Goal: Task Accomplishment & Management: Manage account settings

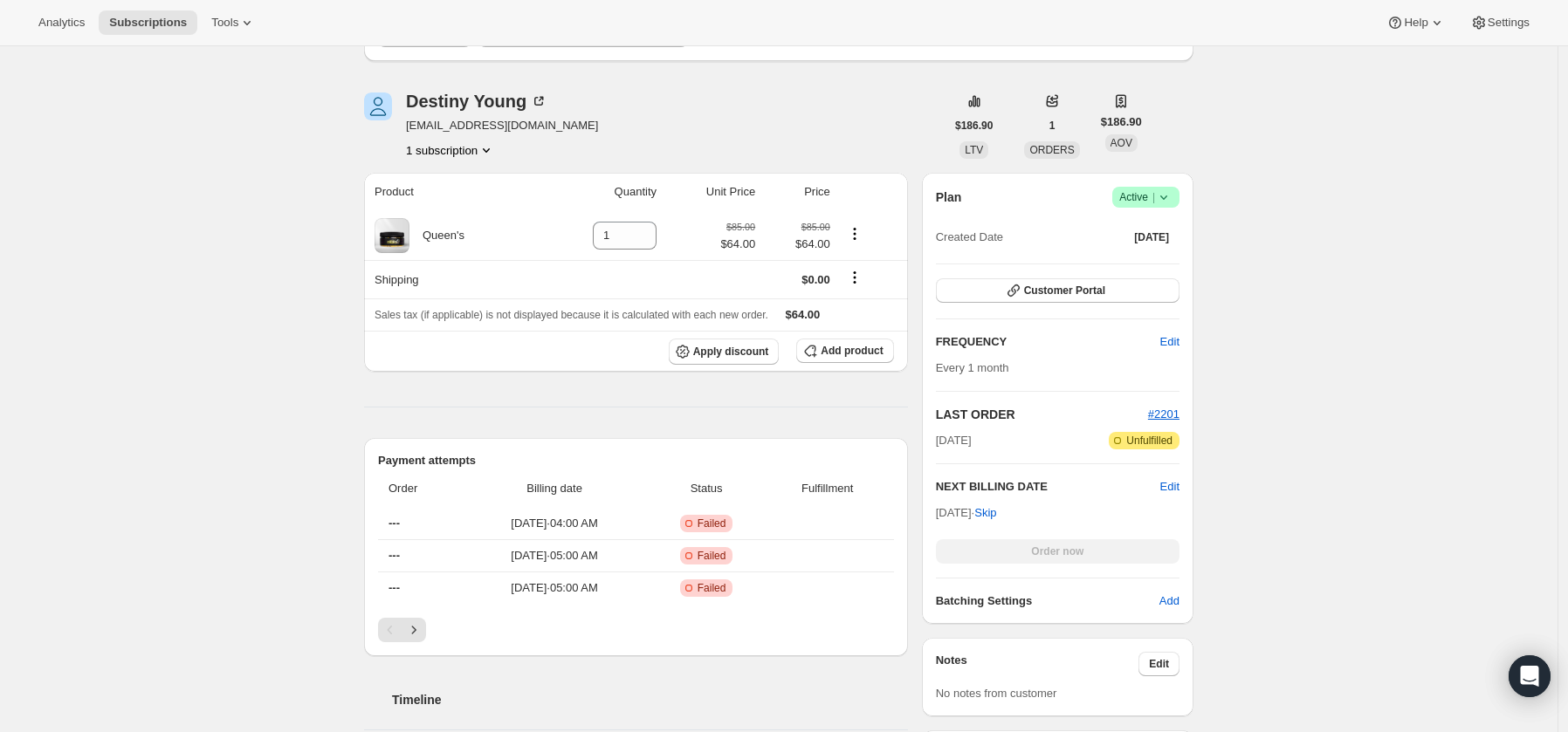
scroll to position [246, 0]
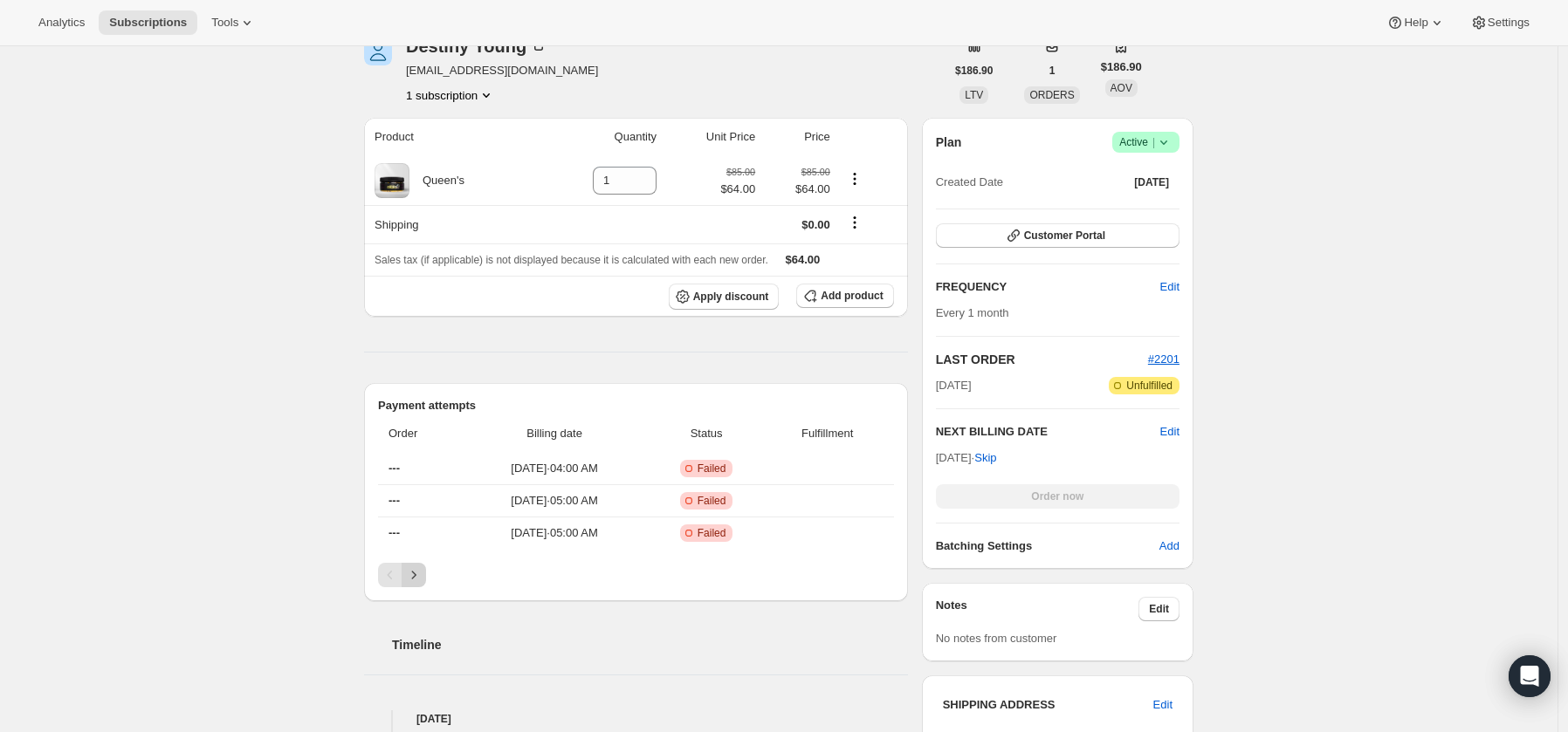
click at [416, 578] on icon "Next" at bounding box center [414, 574] width 5 height 8
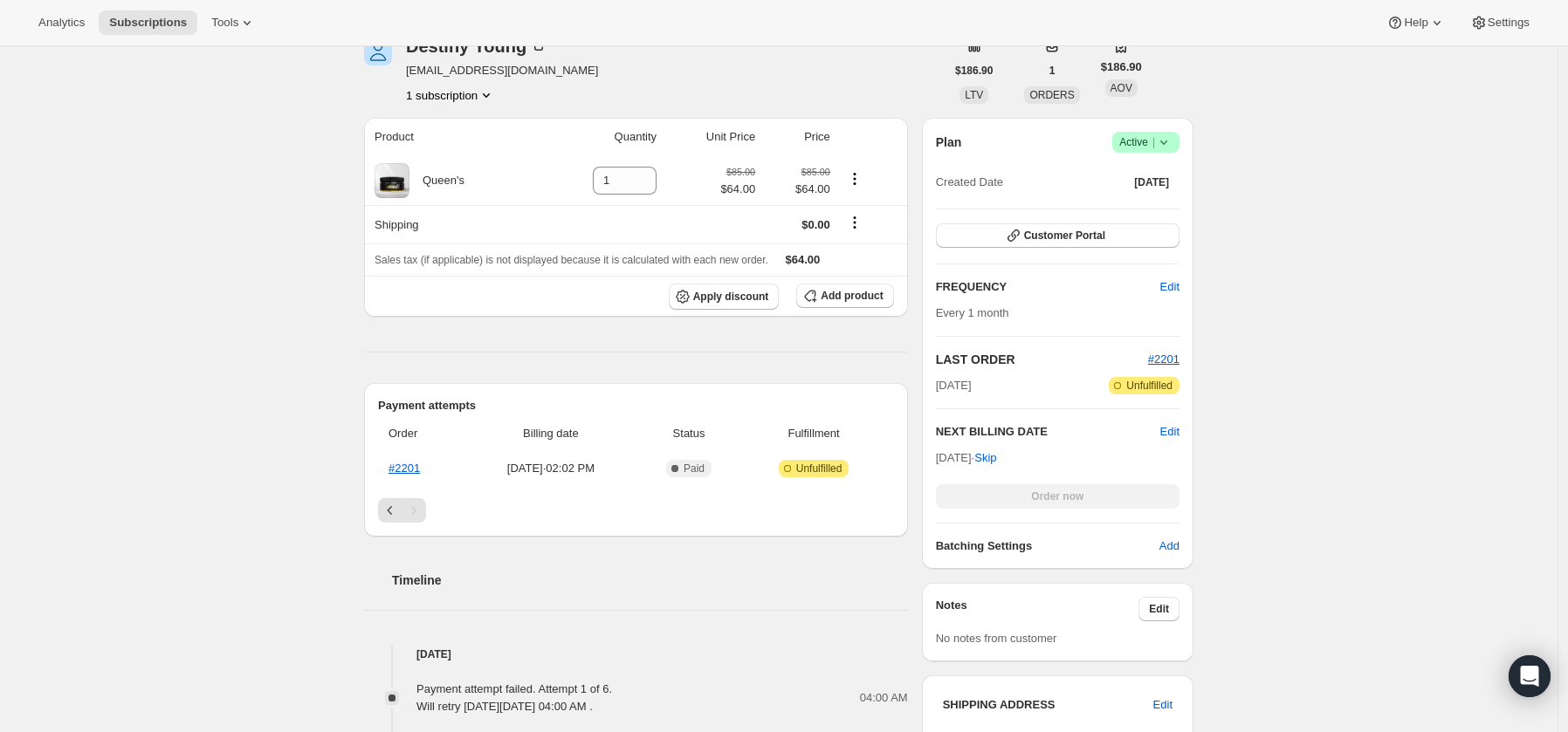
click at [273, 546] on div "Subscription #29462659161. This page is ready Subscription #29462659161 Success…" at bounding box center [778, 640] width 1557 height 1681
click at [136, 544] on div "Subscription #29462659161. This page is ready Subscription #29462659161 Success…" at bounding box center [778, 640] width 1557 height 1681
click at [135, 544] on div "Subscription #29462659161. This page is ready Subscription #29462659161 Success…" at bounding box center [778, 640] width 1557 height 1681
click at [190, 369] on div "Subscription #29462659161. This page is ready Subscription #29462659161 Success…" at bounding box center [778, 640] width 1557 height 1681
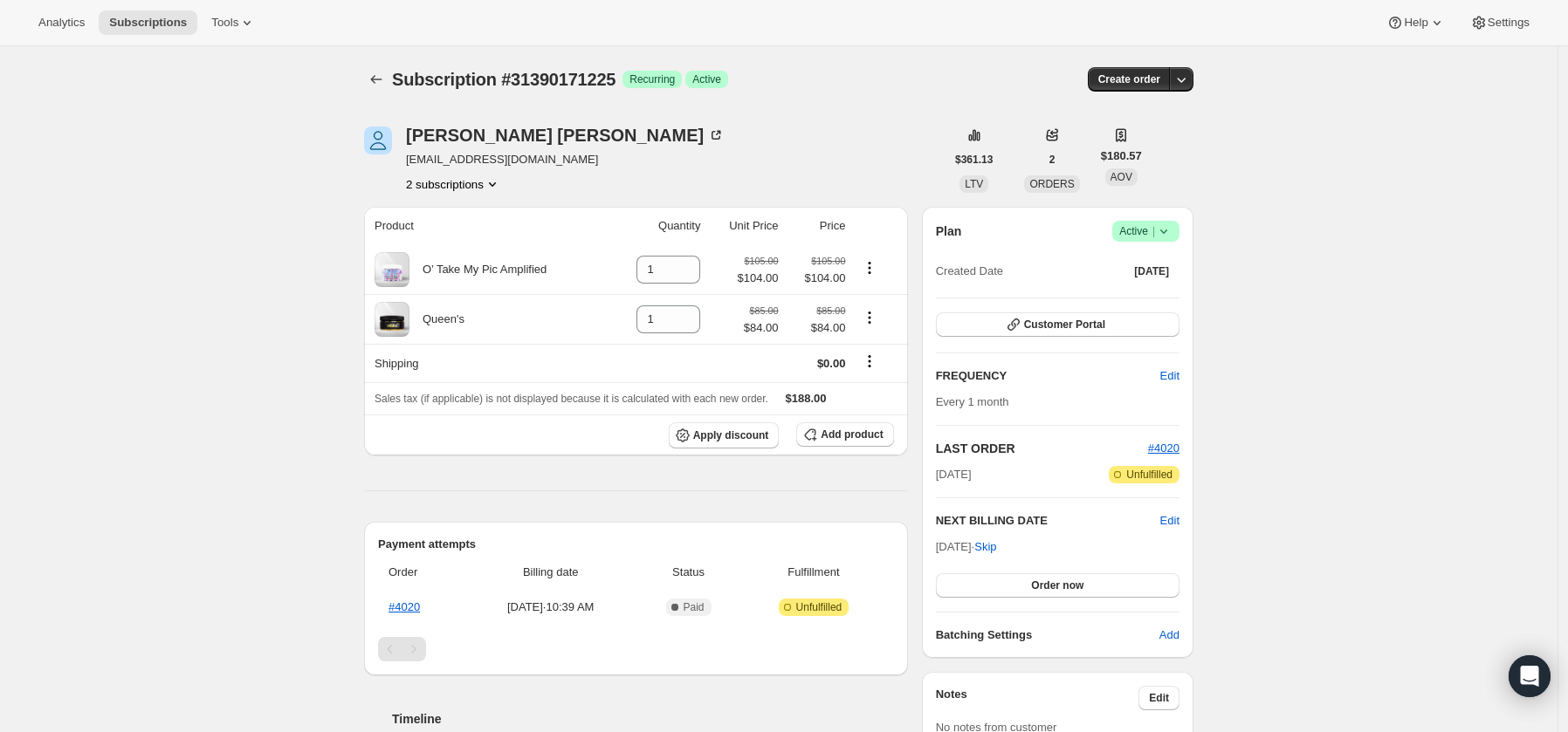
click at [1171, 233] on icon at bounding box center [1163, 231] width 17 height 17
click at [1172, 230] on icon at bounding box center [1163, 231] width 17 height 17
click at [1176, 283] on button "Cancel subscription" at bounding box center [1146, 295] width 109 height 27
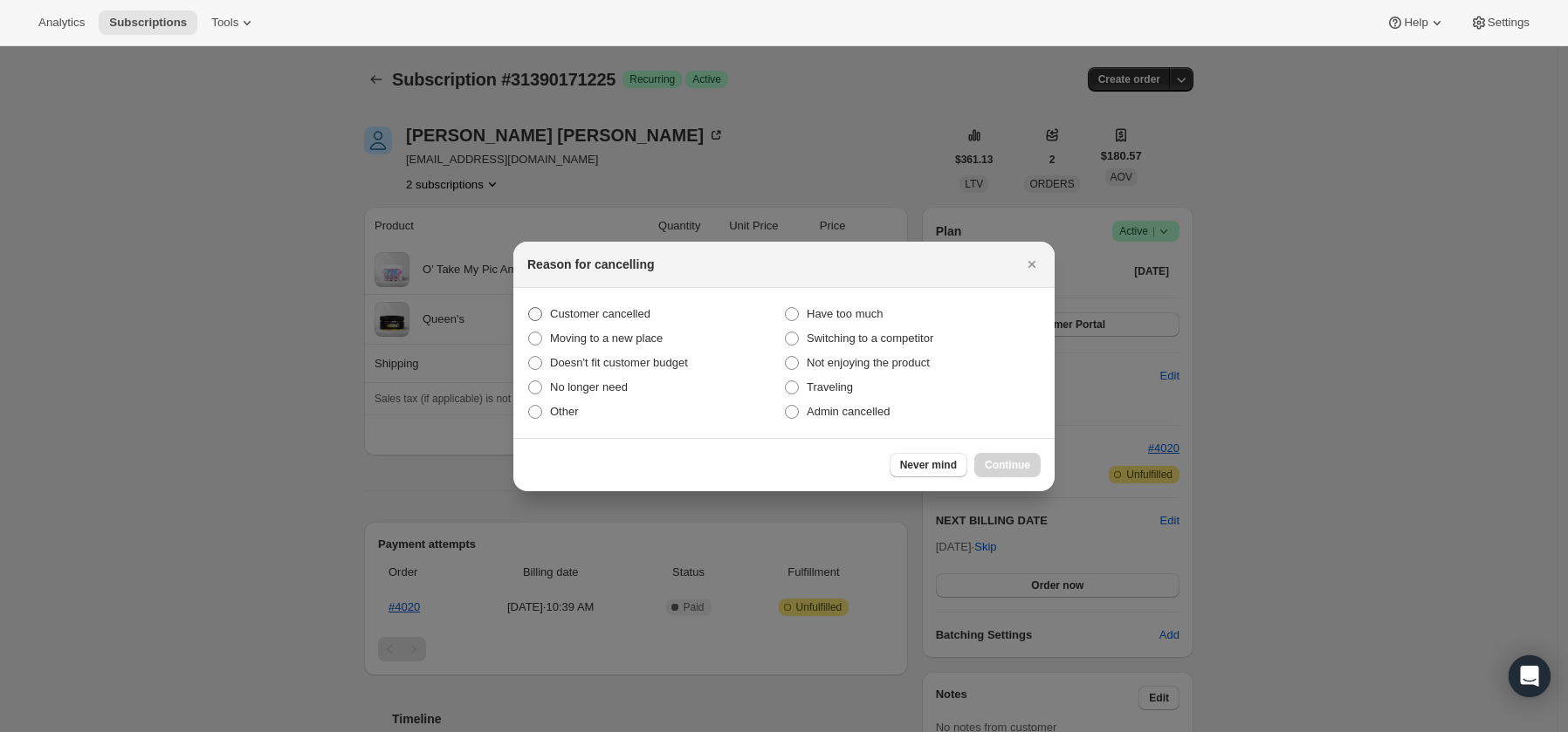
click at [610, 308] on span "Customer cancelled" at bounding box center [600, 313] width 101 height 13
click at [529, 308] on input "Customer cancelled" at bounding box center [528, 307] width 1 height 1
radio input "true"
click at [986, 464] on span "Continue" at bounding box center [1007, 464] width 46 height 14
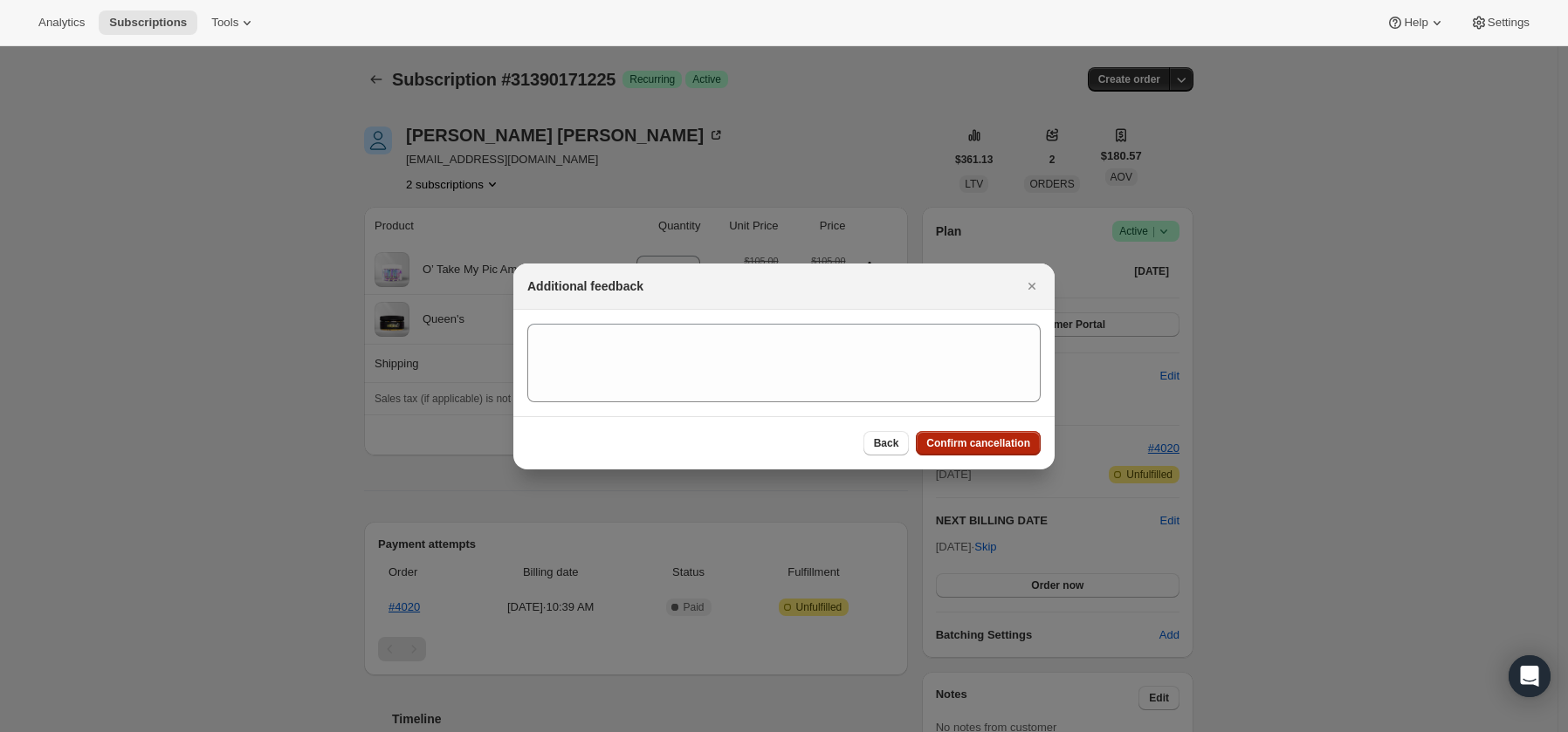
click at [986, 440] on span "Confirm cancellation" at bounding box center [977, 442] width 104 height 14
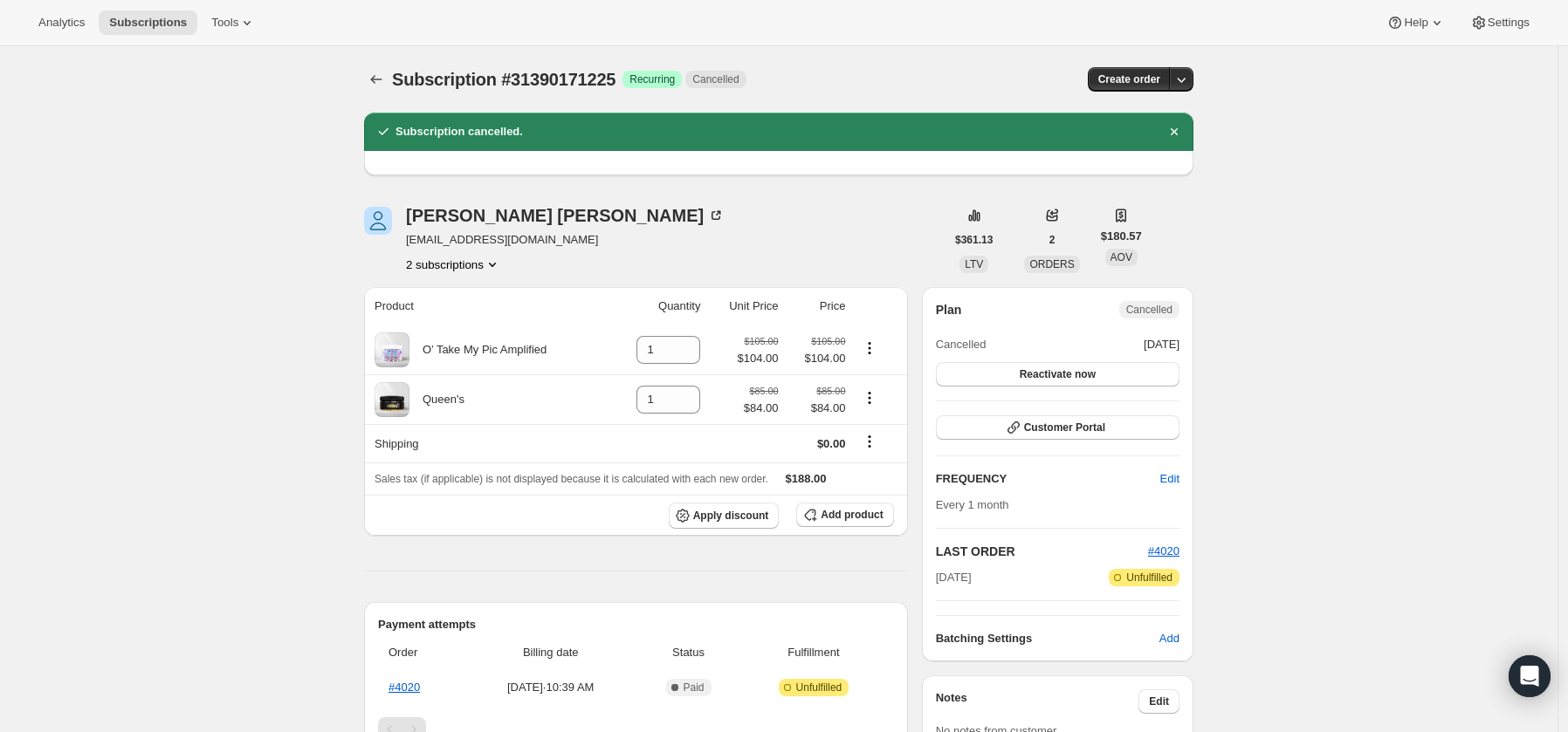
click at [446, 263] on button "2 subscriptions" at bounding box center [454, 264] width 95 height 17
click at [459, 296] on span "29474652249" at bounding box center [426, 297] width 70 height 13
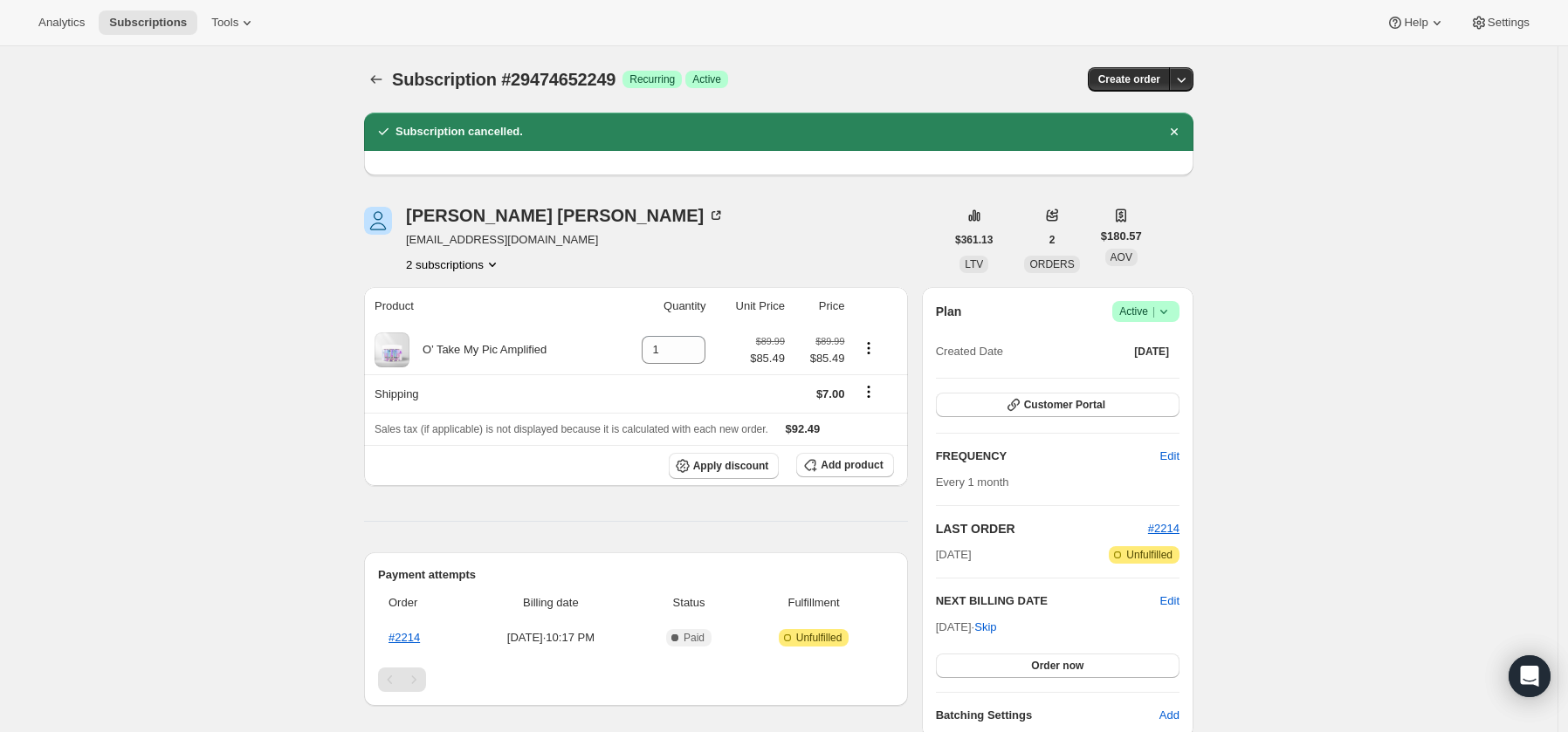
click at [1168, 307] on icon at bounding box center [1163, 311] width 17 height 17
click at [1160, 378] on span "Cancel subscription" at bounding box center [1146, 376] width 99 height 13
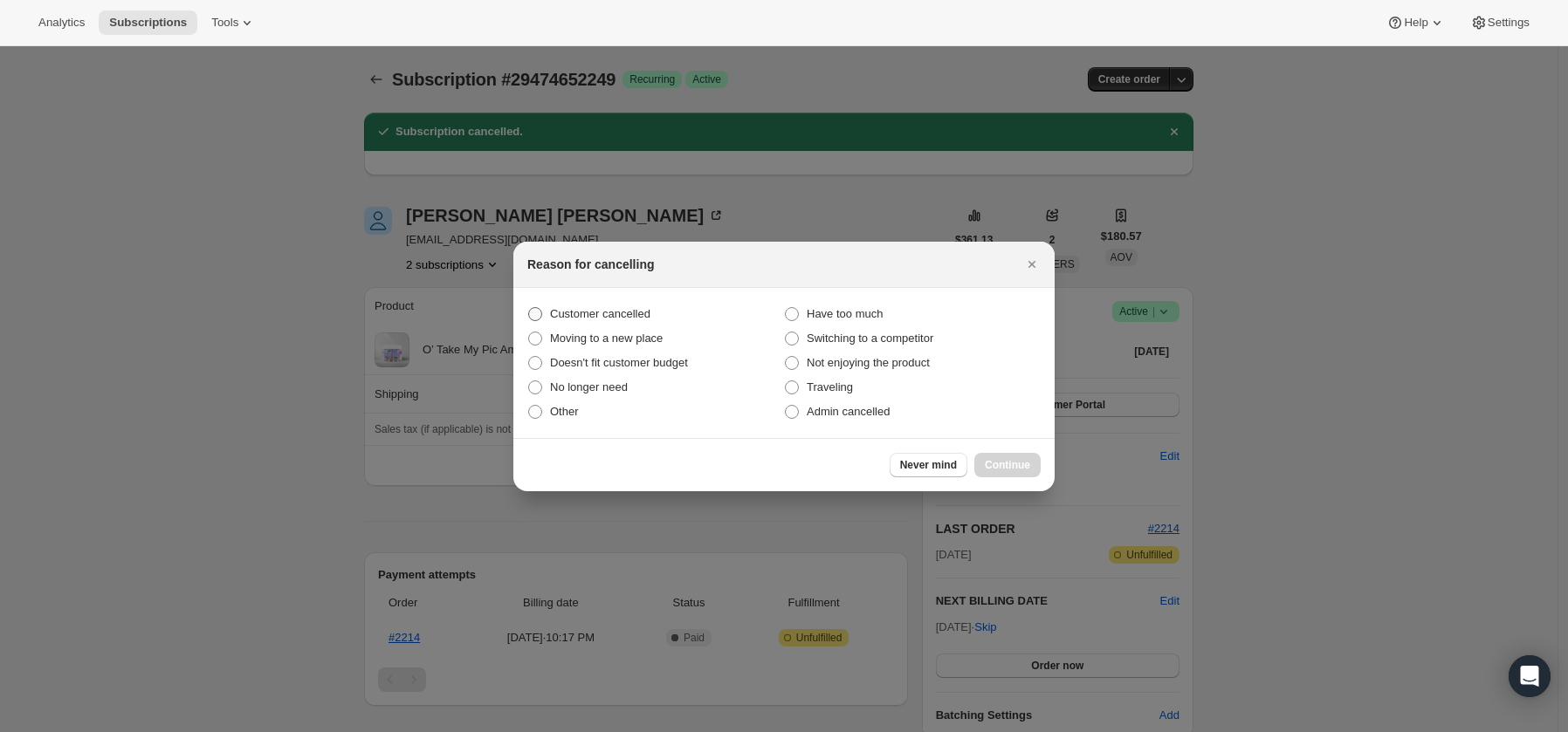
click at [614, 314] on span "Customer cancelled" at bounding box center [600, 313] width 101 height 13
click at [529, 308] on input "Customer cancelled" at bounding box center [528, 307] width 1 height 1
radio input "true"
click at [1000, 459] on span "Continue" at bounding box center [1007, 464] width 46 height 14
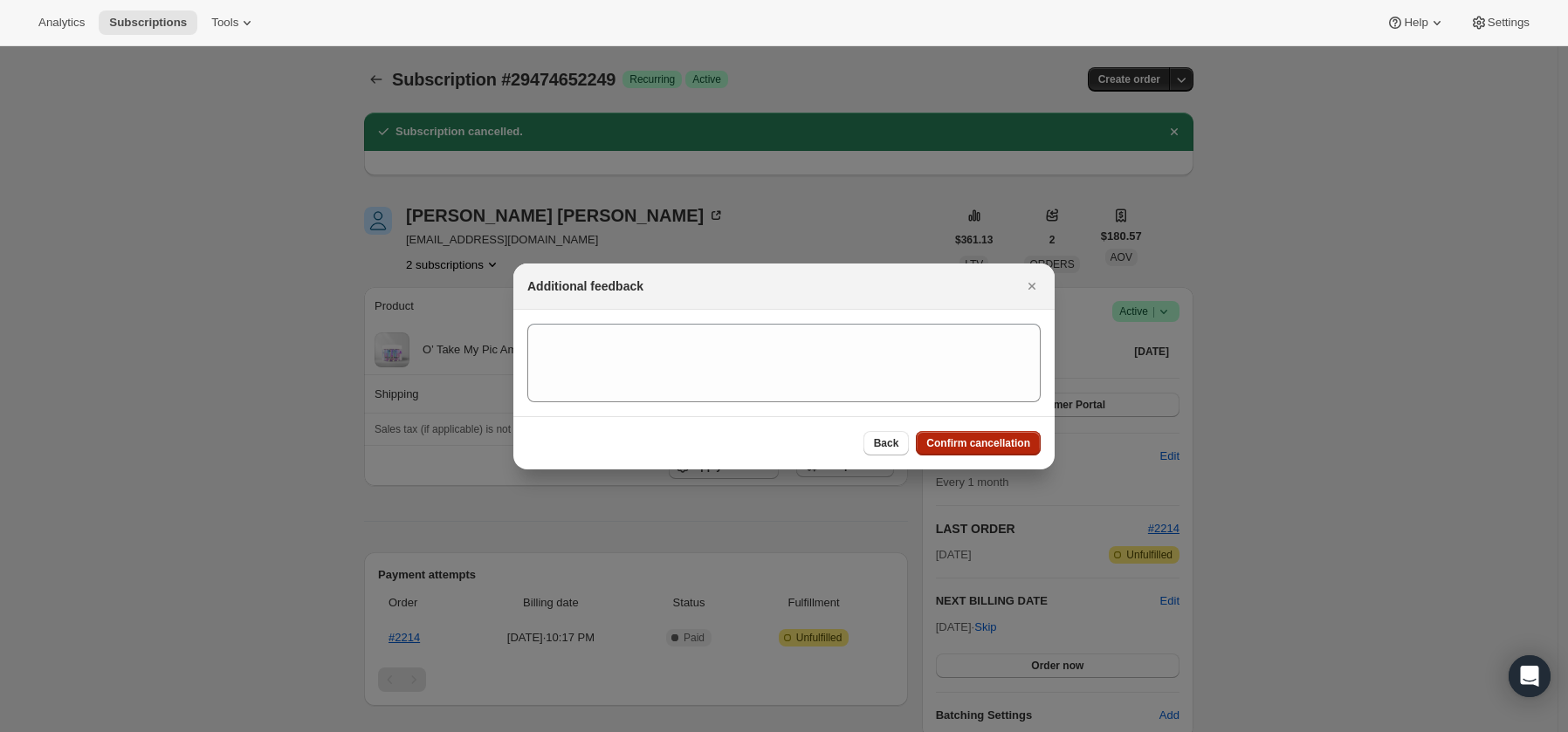
click at [976, 438] on span "Confirm cancellation" at bounding box center [977, 442] width 104 height 14
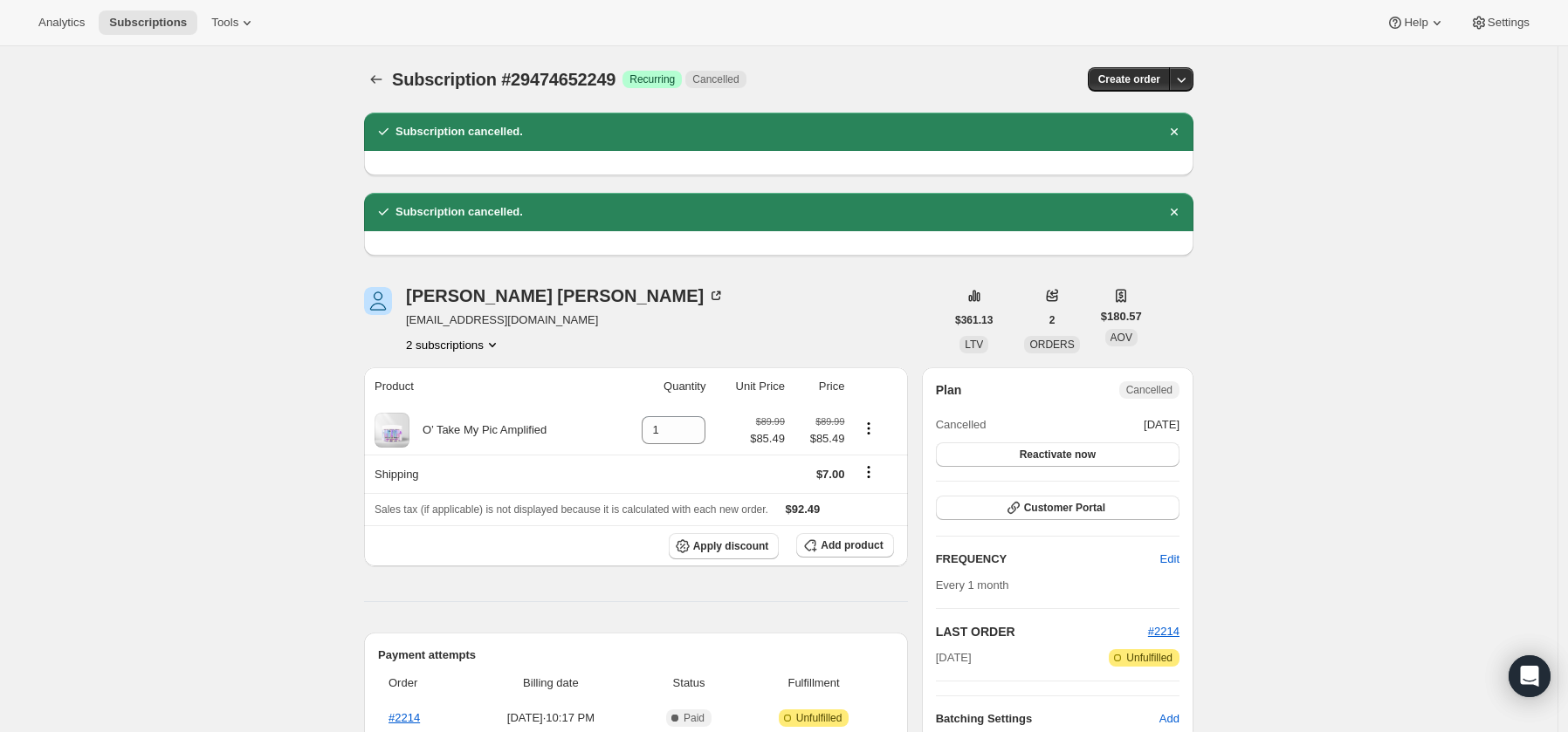
click at [221, 290] on div "Subscription #29474652249. This page is ready Subscription #29474652249 Success…" at bounding box center [778, 724] width 1557 height 1356
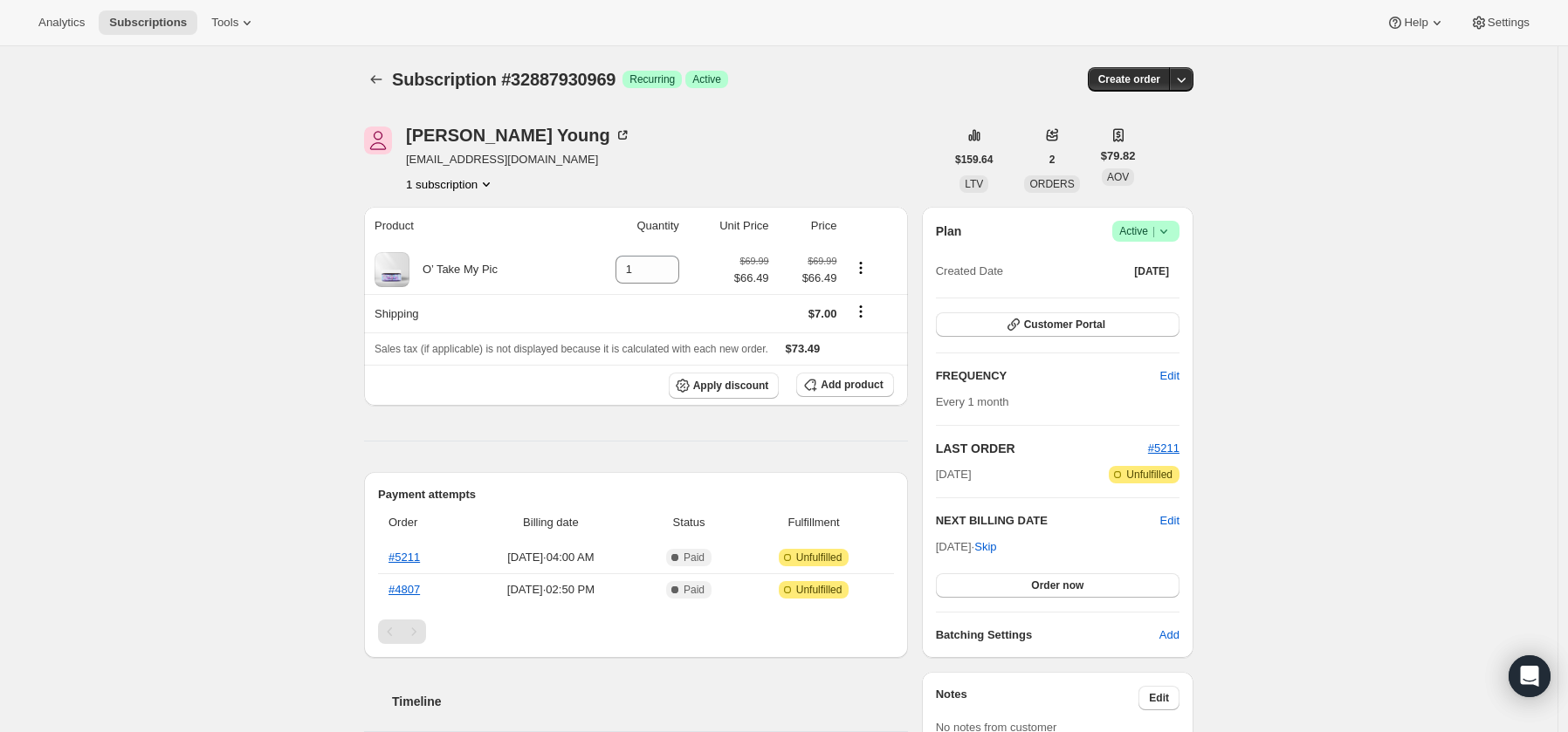
click at [1167, 232] on icon at bounding box center [1164, 231] width 7 height 5
click at [1147, 290] on span "Cancel subscription" at bounding box center [1146, 295] width 99 height 13
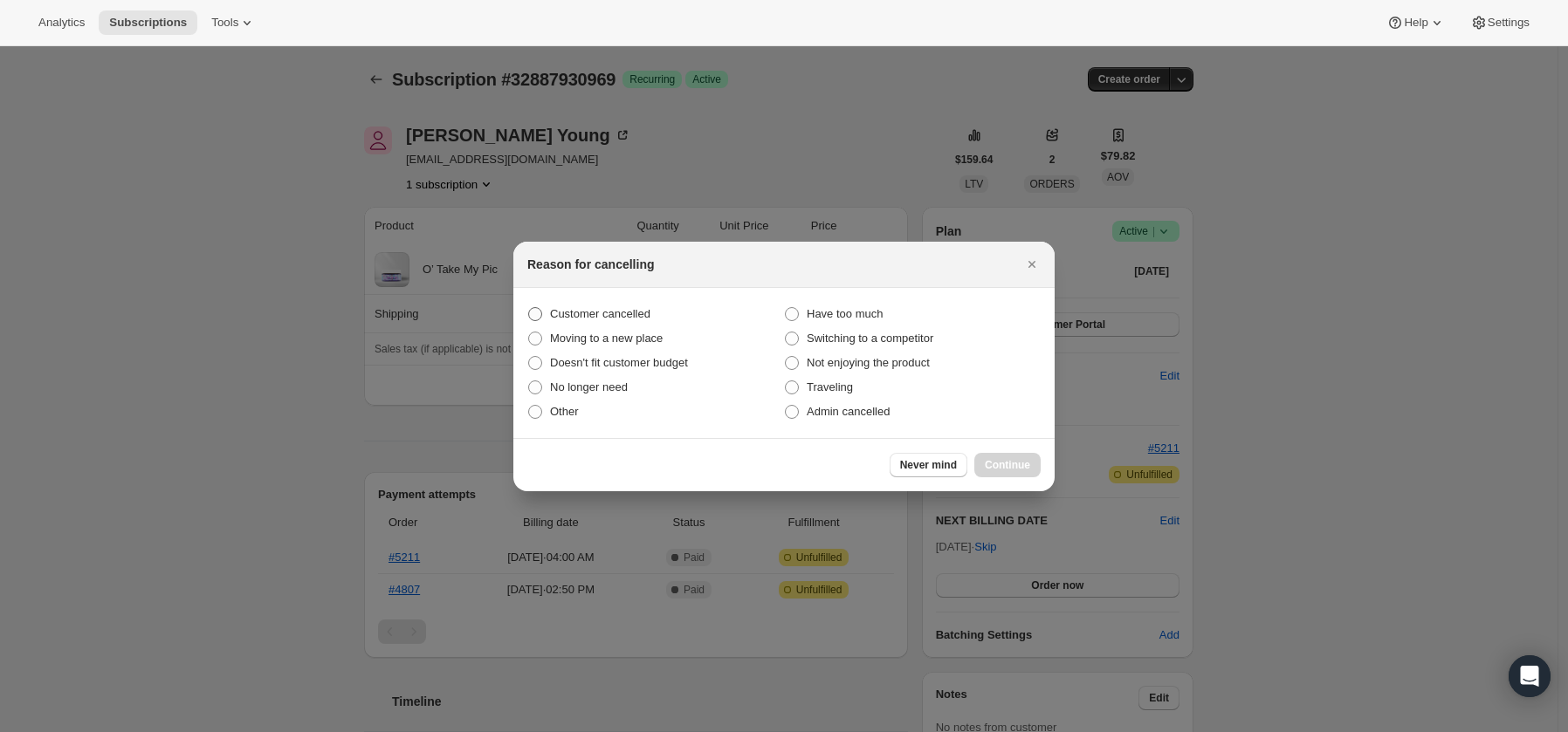
click at [535, 311] on span ":rbk:" at bounding box center [534, 313] width 14 height 14
click at [529, 308] on input "Customer cancelled" at bounding box center [528, 307] width 1 height 1
radio input "true"
click at [1004, 464] on span "Continue" at bounding box center [1007, 464] width 46 height 14
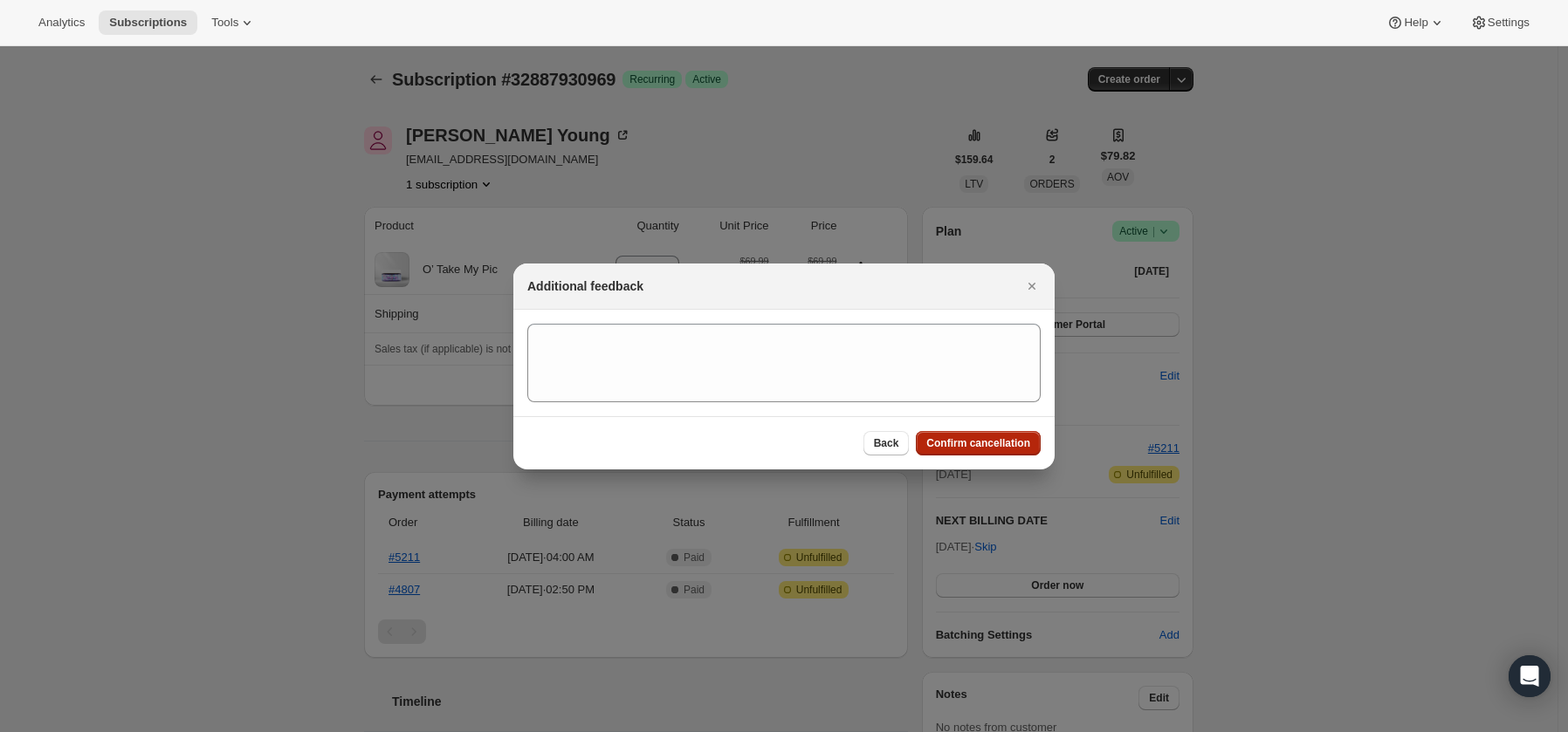
click at [983, 437] on span "Confirm cancellation" at bounding box center [977, 442] width 104 height 14
